Goal: Communication & Community: Ask a question

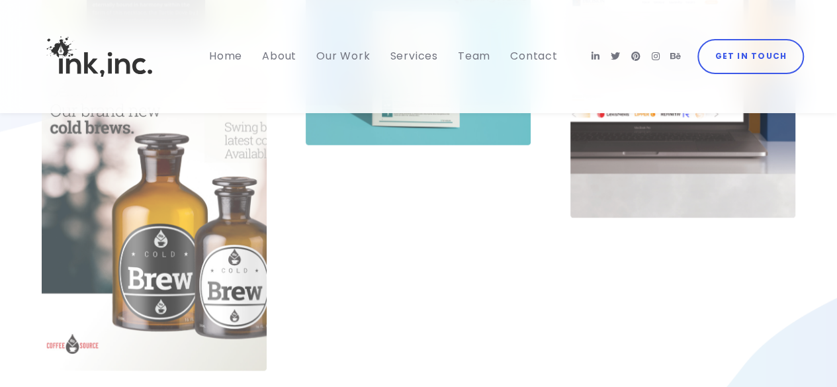
scroll to position [1986, 0]
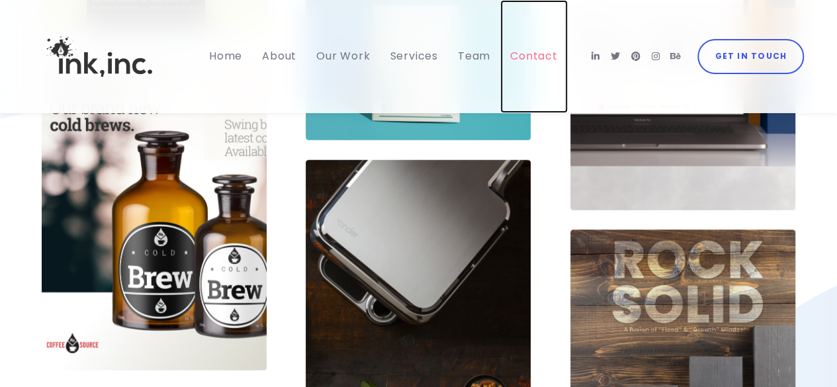
click at [518, 56] on span "Contact" at bounding box center [534, 55] width 48 height 15
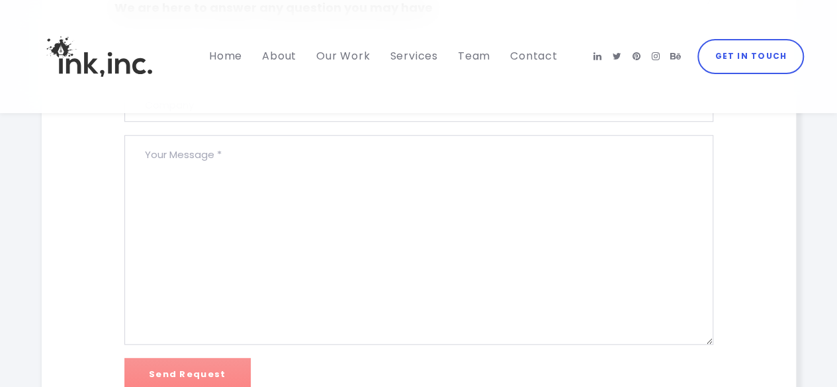
scroll to position [331, 0]
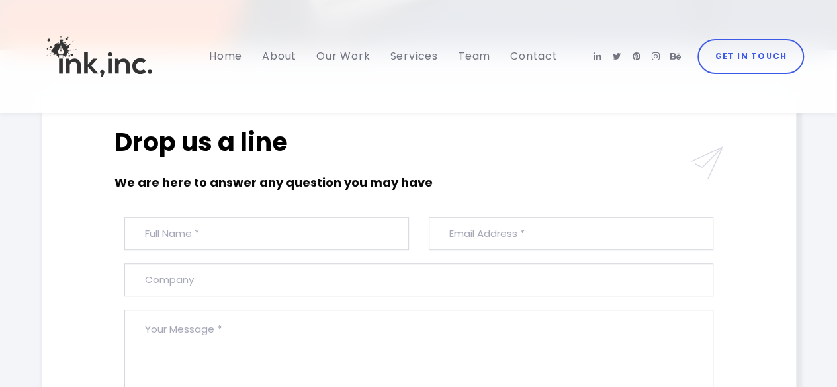
click at [236, 211] on div "Drop us a line We are here to answer any question you may have" at bounding box center [293, 171] width 357 height 91
click at [195, 246] on input "text" at bounding box center [266, 233] width 285 height 33
type input "Ian Mokua"
type input "ian@smartblasts.co"
type input "Smartblasts"
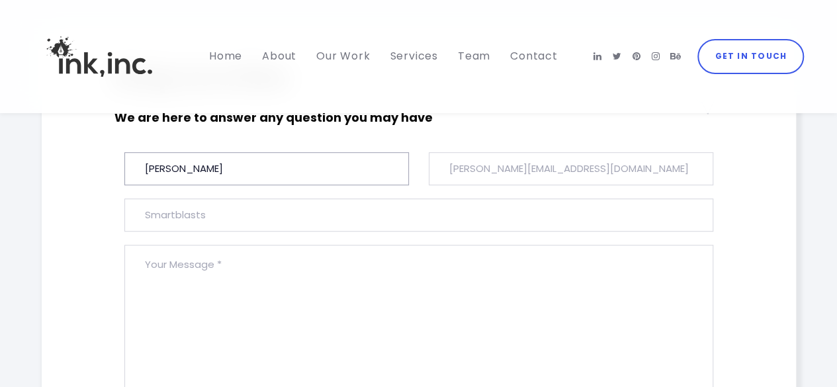
scroll to position [463, 0]
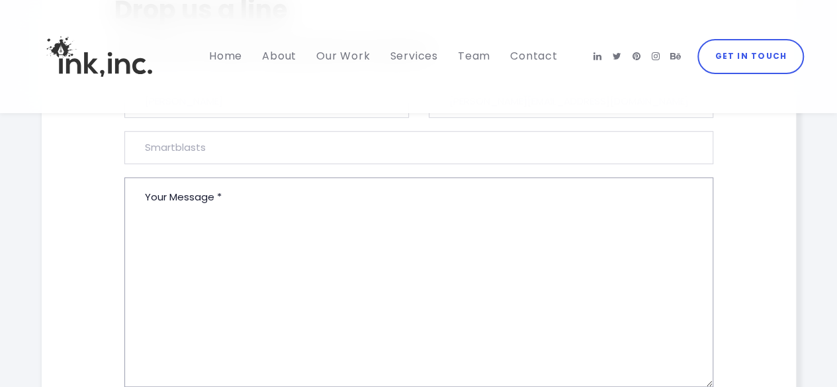
click at [196, 235] on textarea at bounding box center [418, 282] width 589 height 210
paste textarea "Hello, I'm Ian, and I’m excited to share a smarter way to help your marketing a…"
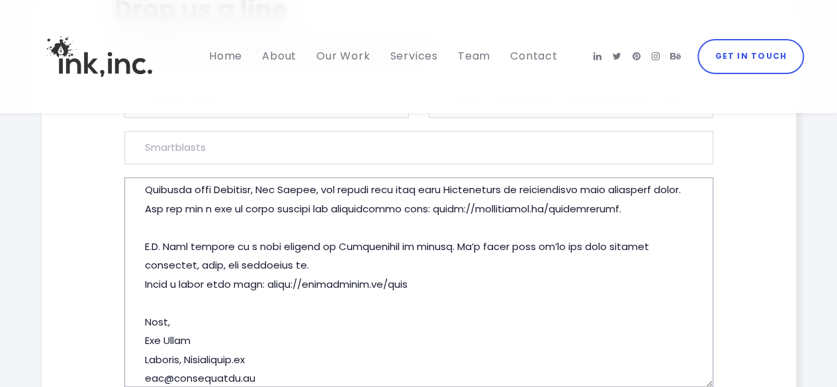
scroll to position [302, 0]
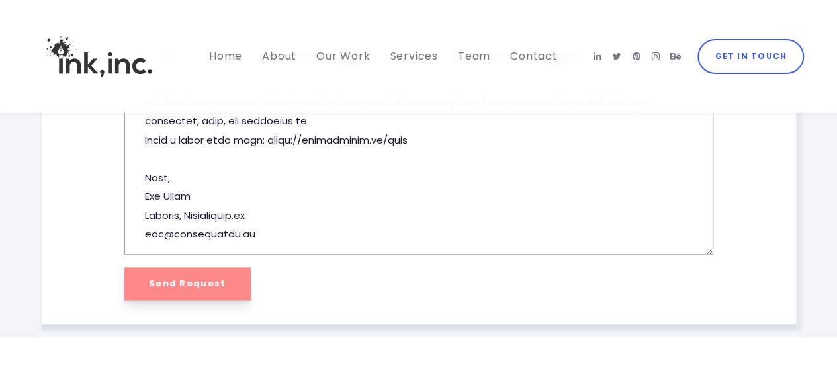
type textarea "Hello, I'm Ian, and I’m excited to share a smarter way to help your marketing a…"
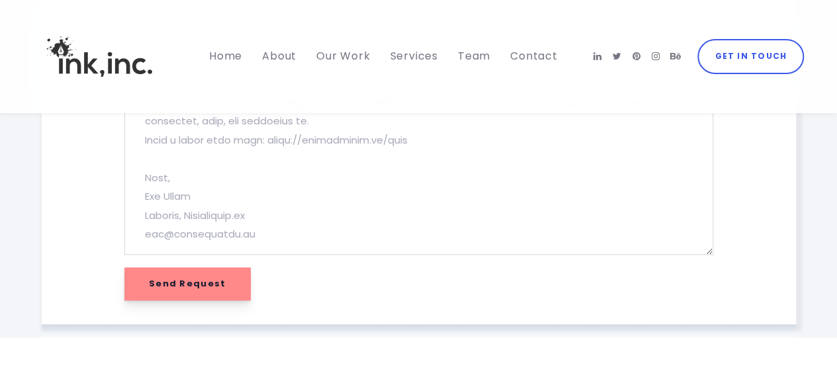
click at [191, 274] on input "Send Request" at bounding box center [187, 283] width 126 height 33
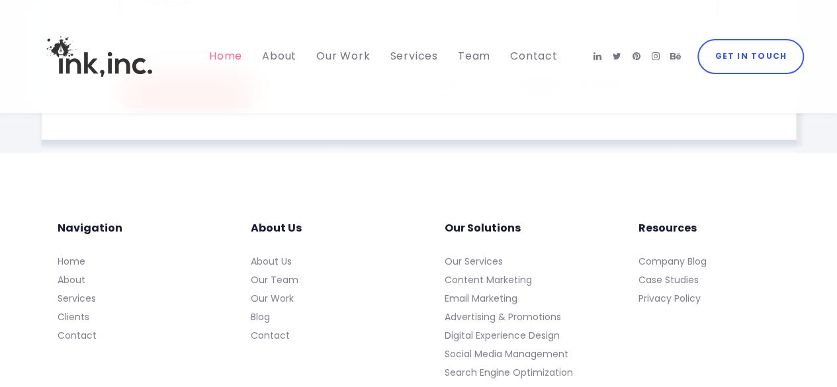
scroll to position [941, 0]
